Goal: Information Seeking & Learning: Find specific fact

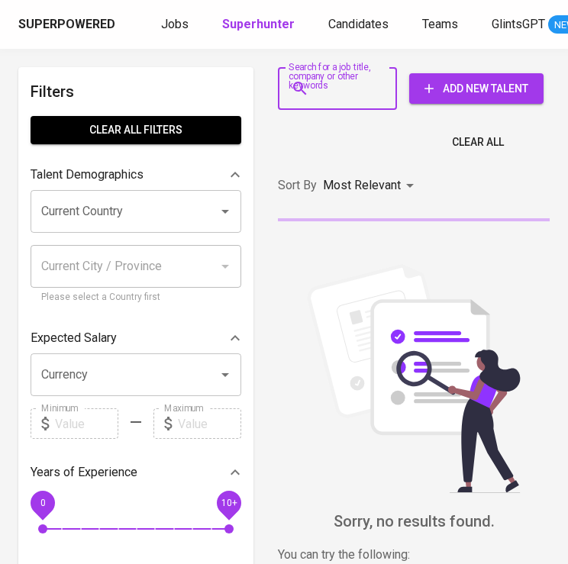
click at [347, 82] on input "Search for a job title, company or other keywords" at bounding box center [341, 88] width 52 height 29
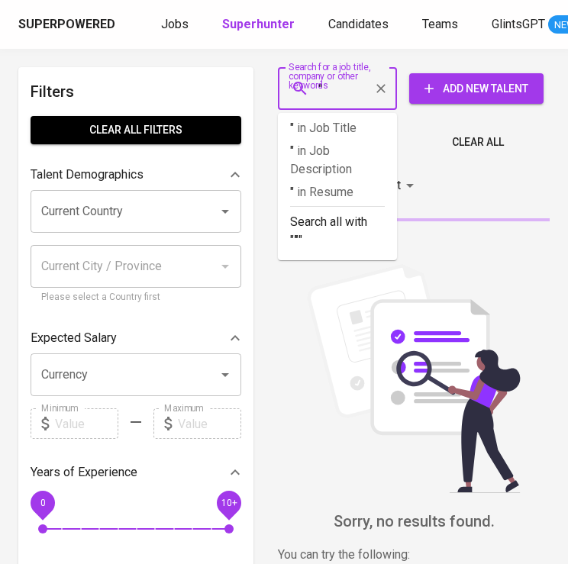
paste input "[PERSON_NAME]"
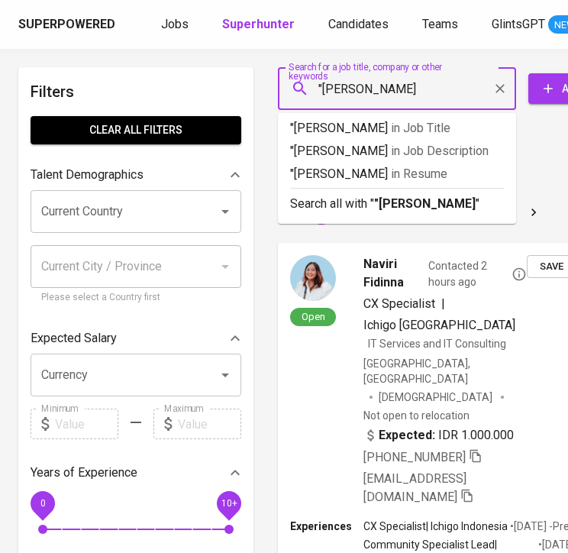
type input ""Widya Djaati""
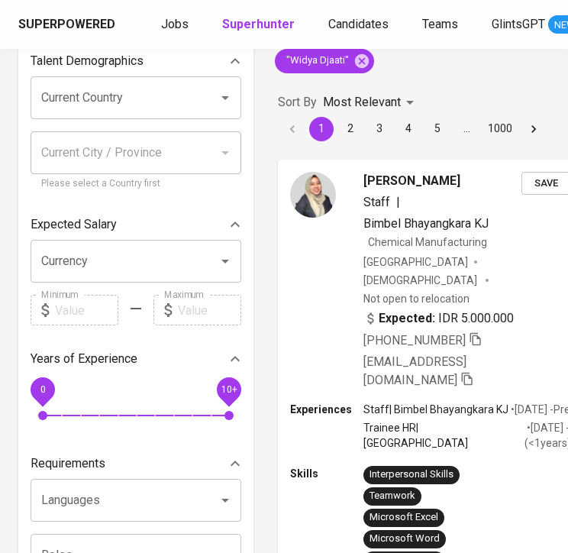
scroll to position [121, 0]
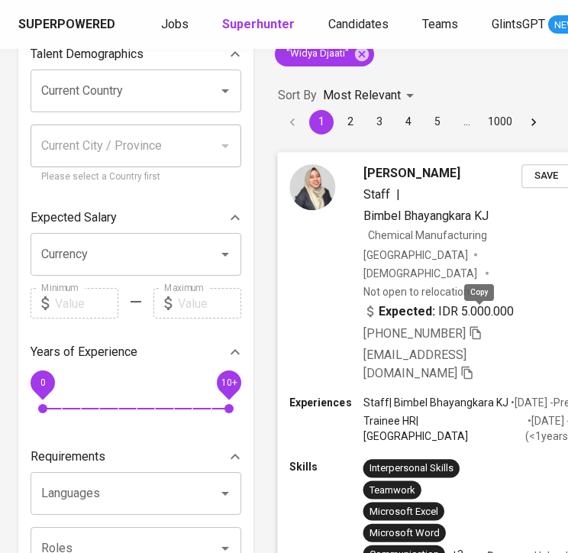
click at [476, 326] on icon "button" at bounding box center [474, 332] width 11 height 13
click at [479, 325] on icon "button" at bounding box center [476, 332] width 14 height 14
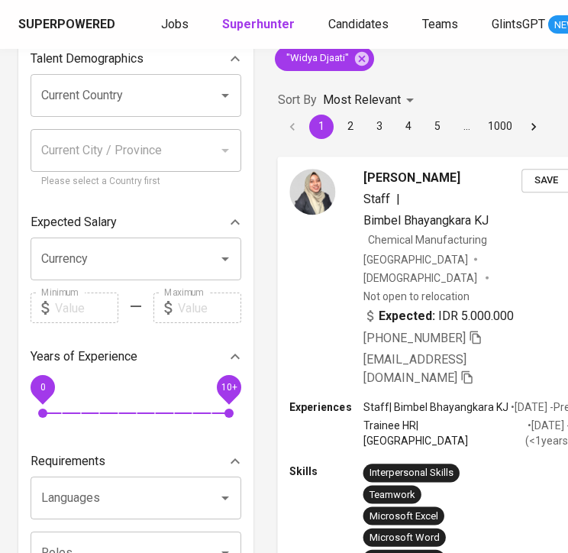
scroll to position [0, 0]
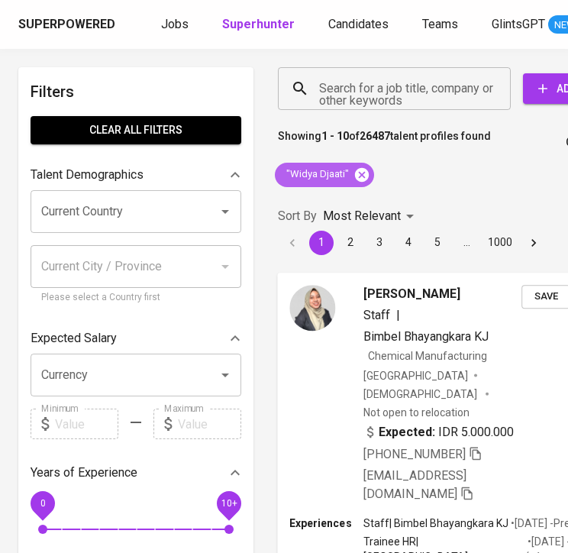
click at [359, 171] on icon at bounding box center [362, 174] width 14 height 14
click at [352, 79] on input "Search for a job title, company or other keywords" at bounding box center [398, 88] width 166 height 29
click at [350, 89] on input "Search for a job title, company or other keywords" at bounding box center [398, 88] width 166 height 29
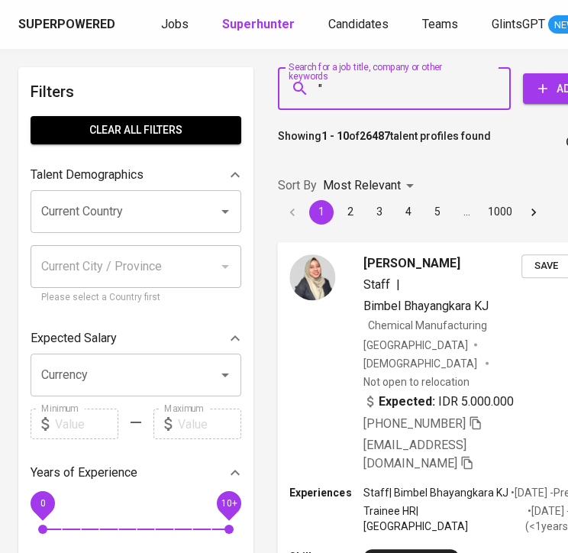
paste input "[PERSON_NAME]"
type input ""Silmy Rochmatika""
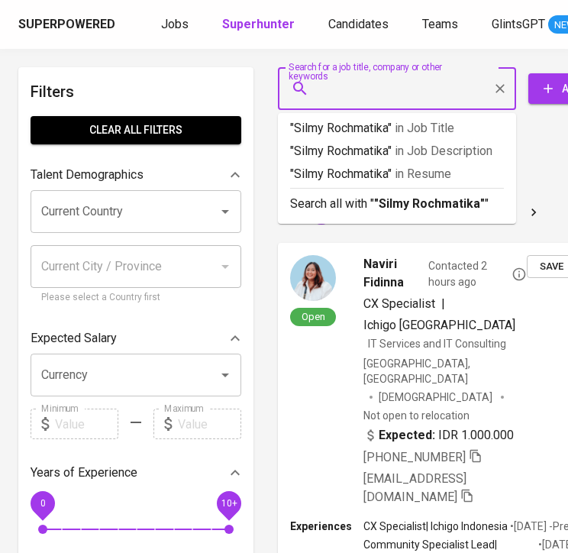
click at [546, 137] on div "Showing 1 - 10 of 12985198 talent profiles found Clear All" at bounding box center [473, 137] width 409 height 37
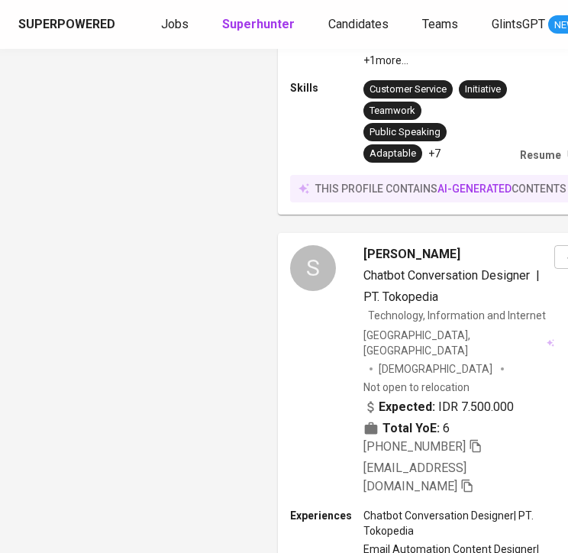
scroll to position [4533, 0]
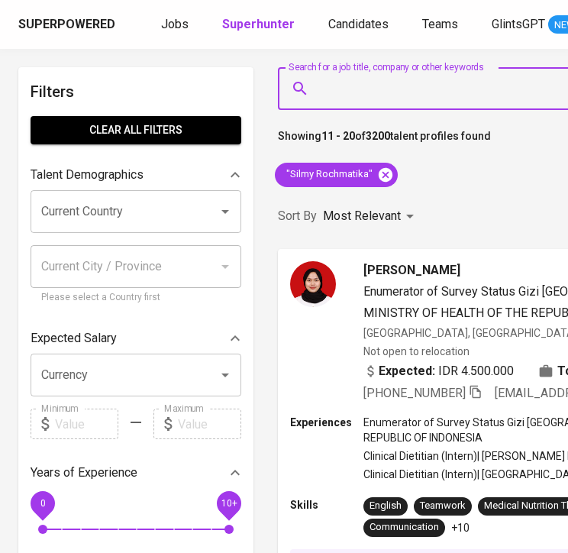
drag, startPoint x: 369, startPoint y: 85, endPoint x: 383, endPoint y: 170, distance: 86.6
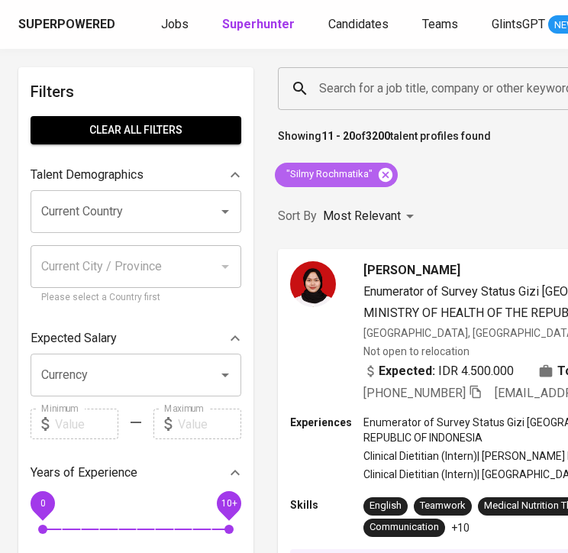
click at [383, 170] on icon at bounding box center [386, 174] width 14 height 14
click at [354, 82] on input "Search for a job title, company or other keywords" at bounding box center [536, 88] width 442 height 29
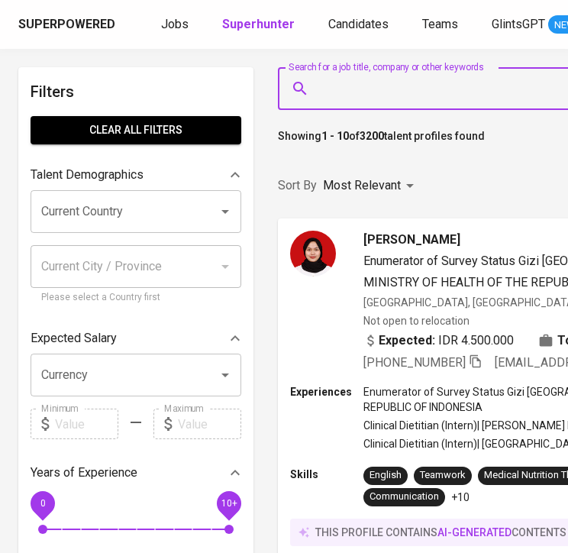
click at [332, 91] on input "Search for a job title, company or other keywords" at bounding box center [536, 88] width 442 height 29
paste input "[PERSON_NAME]"
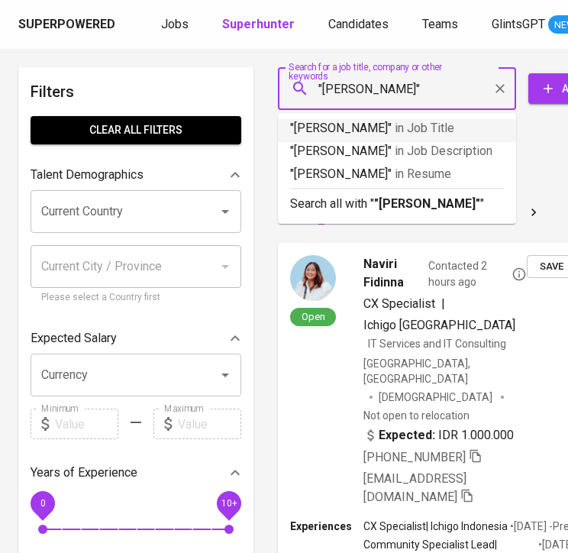
click at [537, 152] on div "Showing 1 - 10 of 12985198 talent profiles found Clear All" at bounding box center [473, 137] width 409 height 37
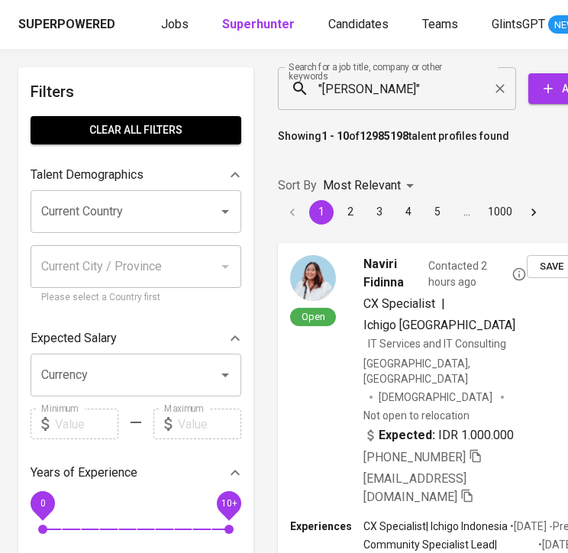
click at [403, 89] on input ""[PERSON_NAME]"" at bounding box center [400, 88] width 171 height 29
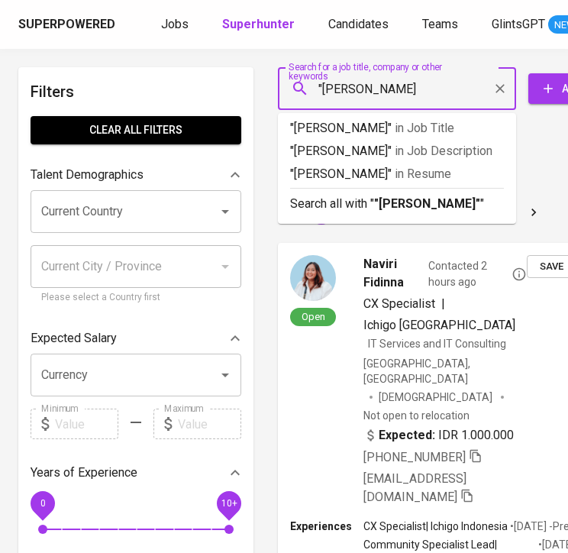
type input ""[PERSON_NAME]""
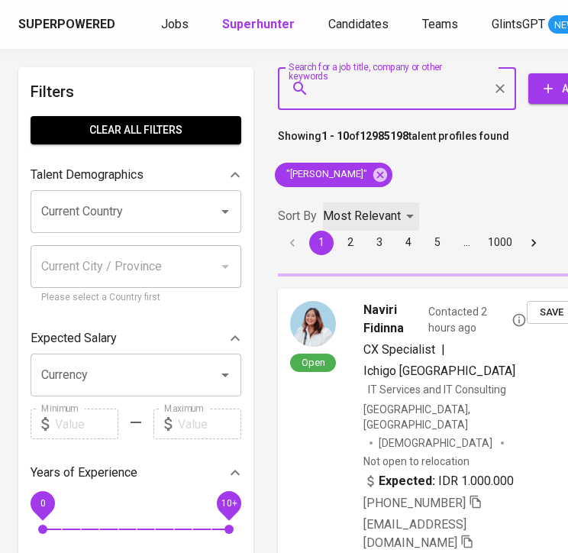
click at [344, 230] on div "Most Relevant" at bounding box center [371, 216] width 96 height 28
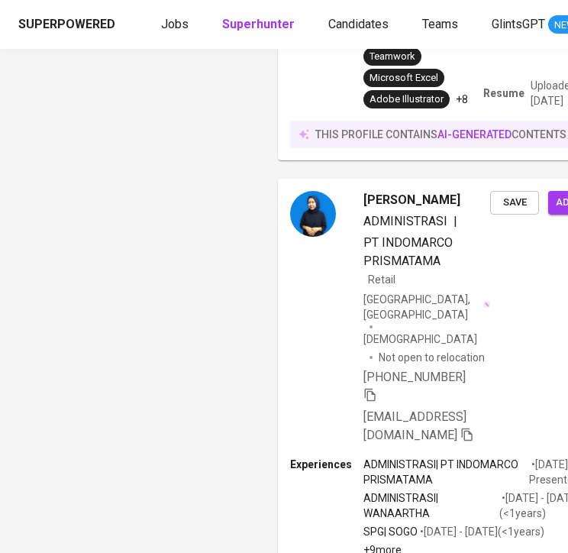
scroll to position [1311, 0]
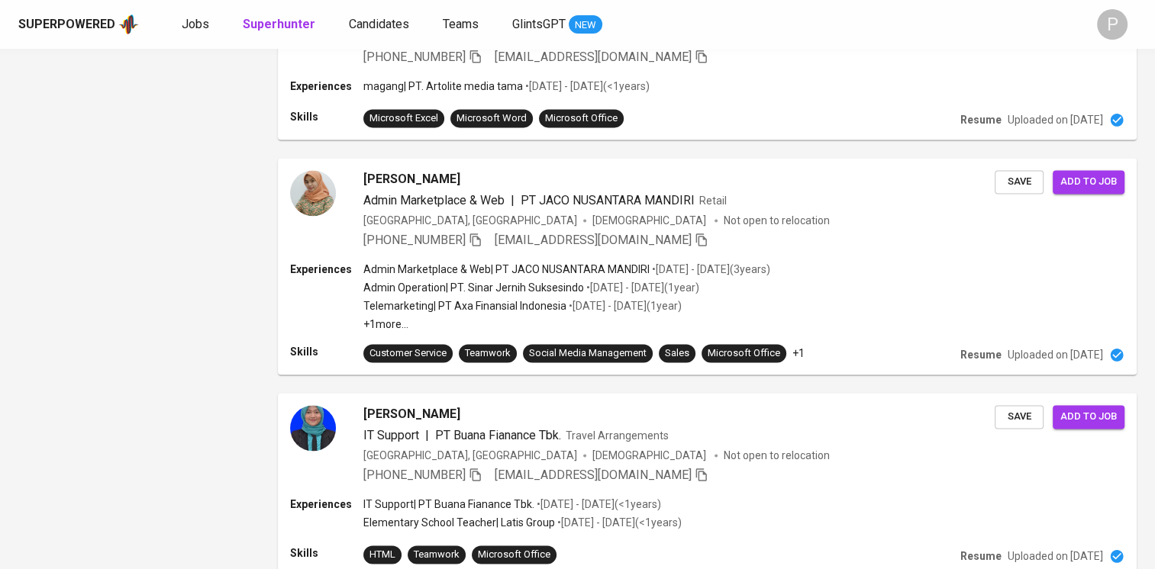
scroll to position [2171, 0]
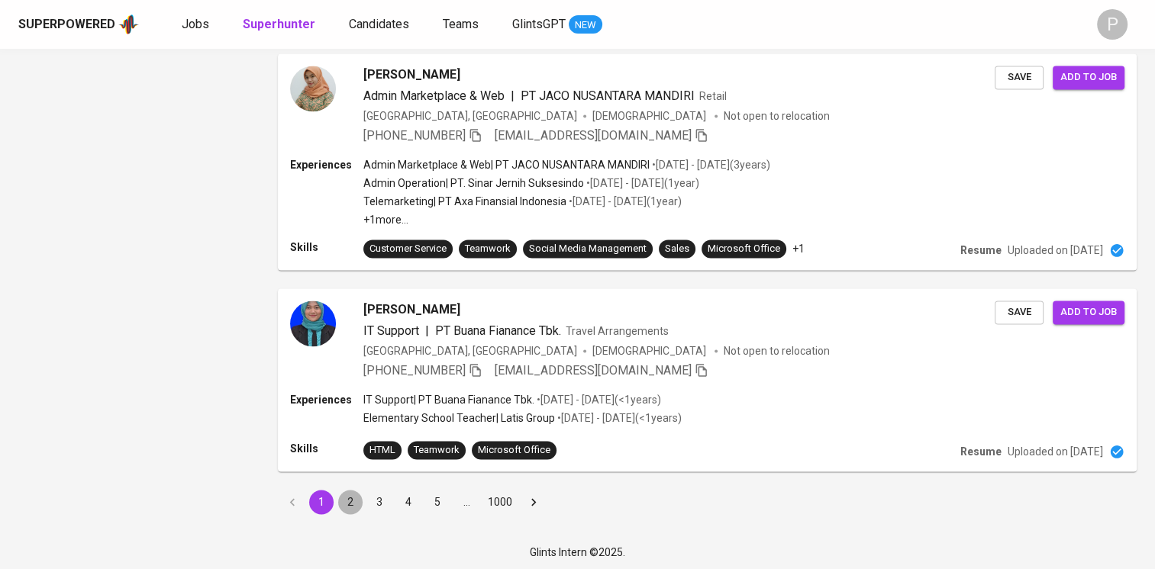
click at [349, 503] on button "2" at bounding box center [350, 502] width 24 height 24
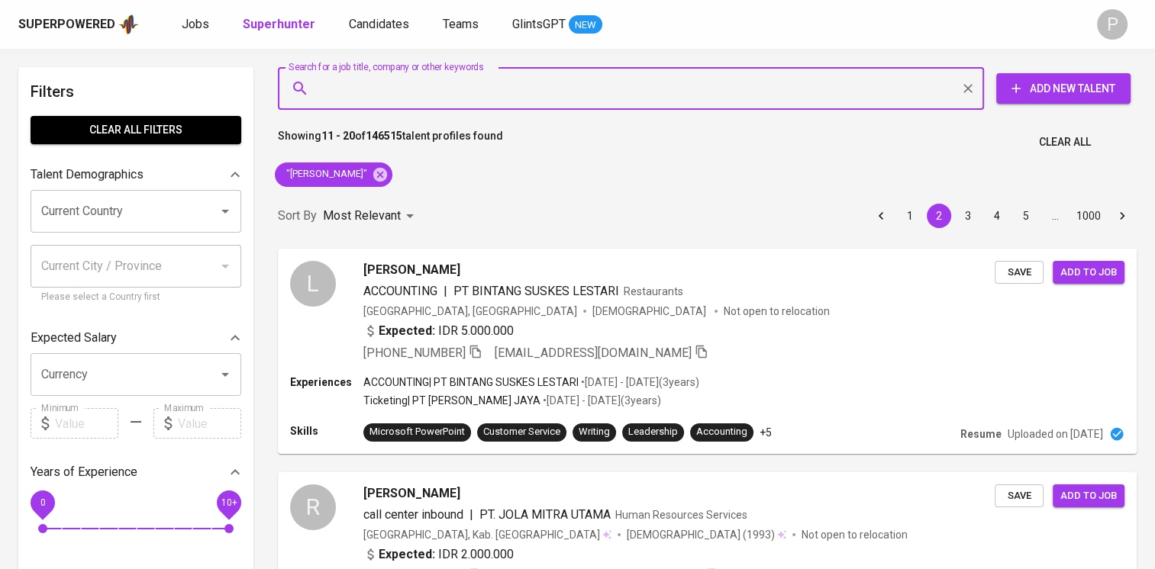
click at [437, 76] on input "Search for a job title, company or other keywords" at bounding box center [634, 88] width 639 height 29
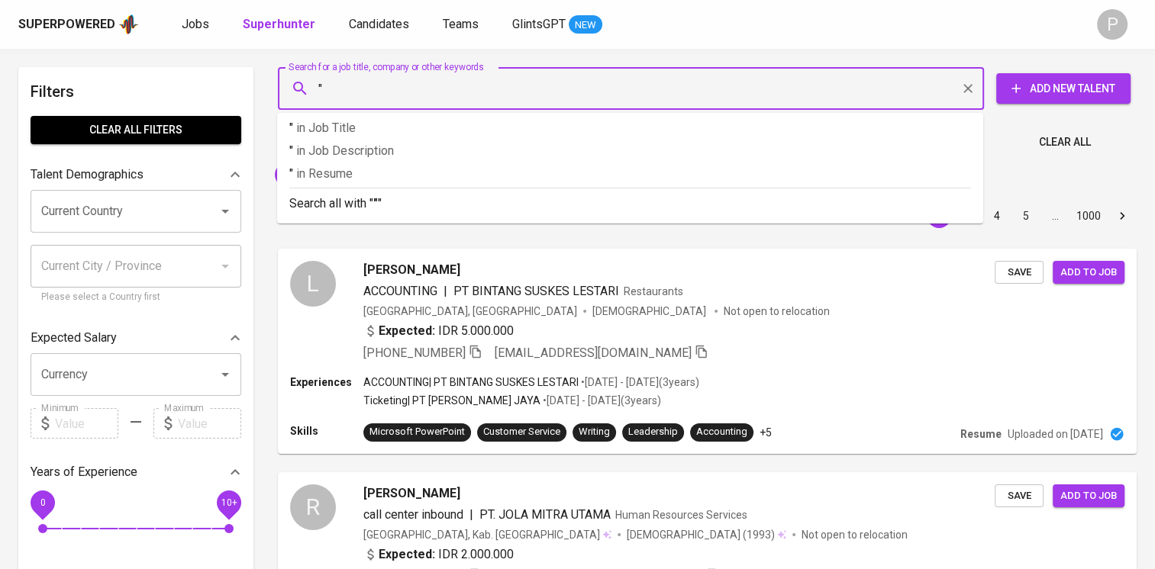
paste input "[PERSON_NAME]"
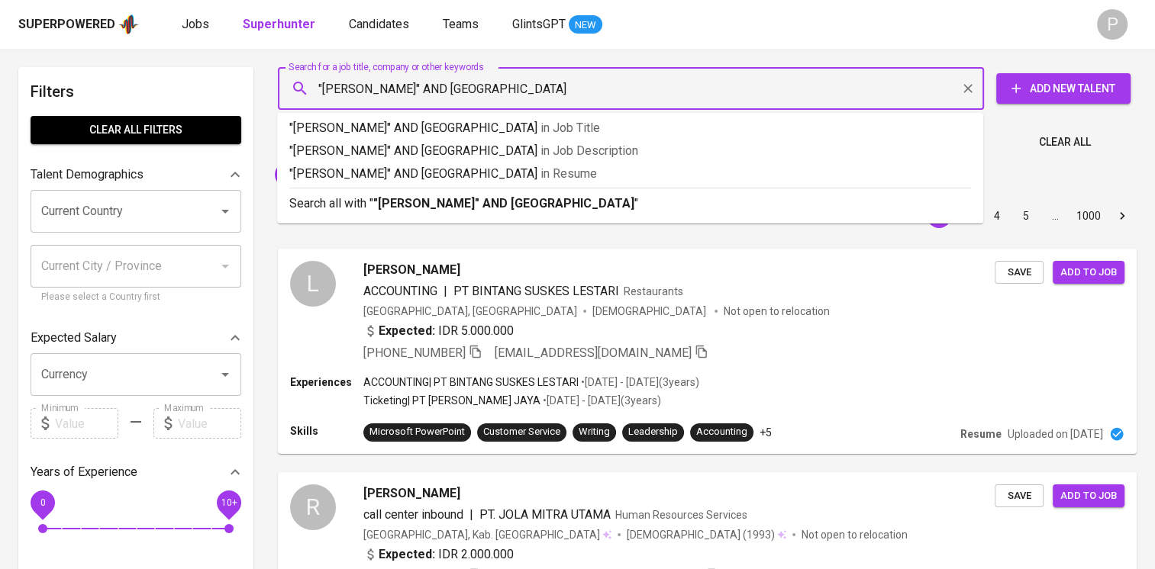
type input ""Rizki Amalia" AND Universitas Gunadarma"
